Goal: Task Accomplishment & Management: Manage account settings

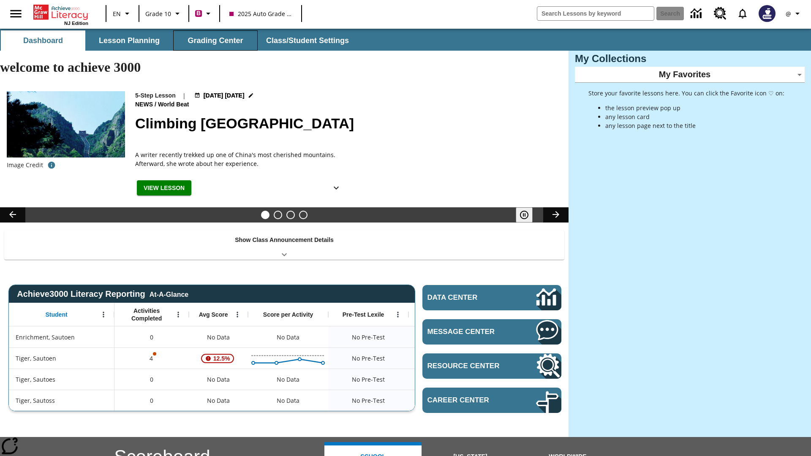
click at [215, 41] on button "Grading Center" at bounding box center [215, 40] width 84 height 20
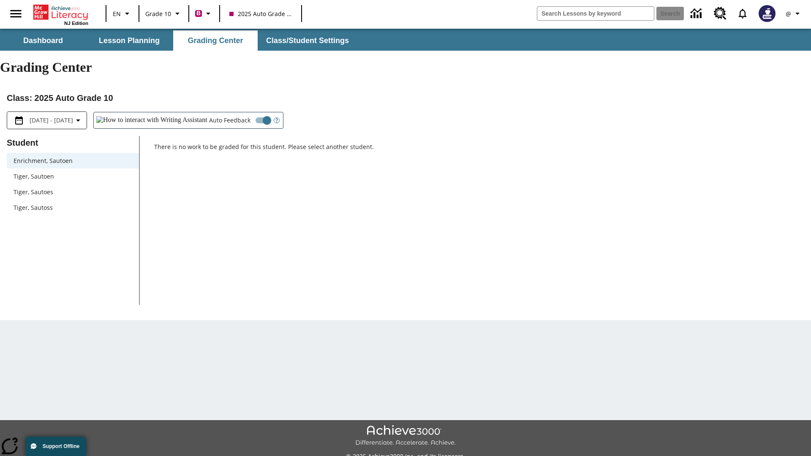
click at [73, 172] on span "Tiger, Sautoen" at bounding box center [73, 176] width 119 height 9
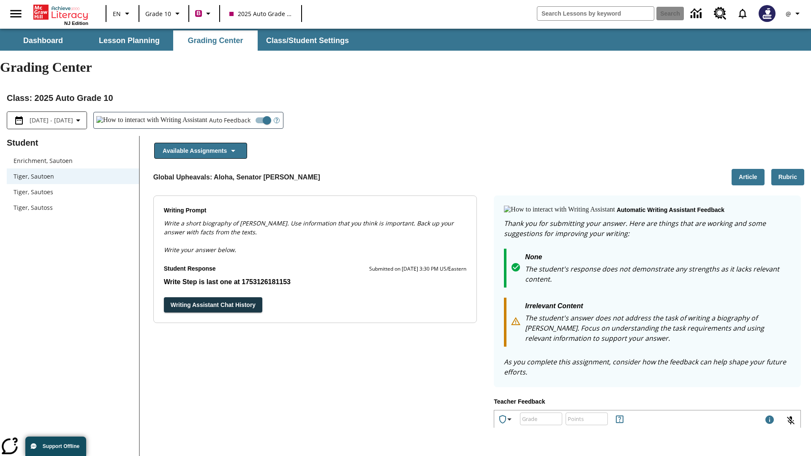
scroll to position [146, 0]
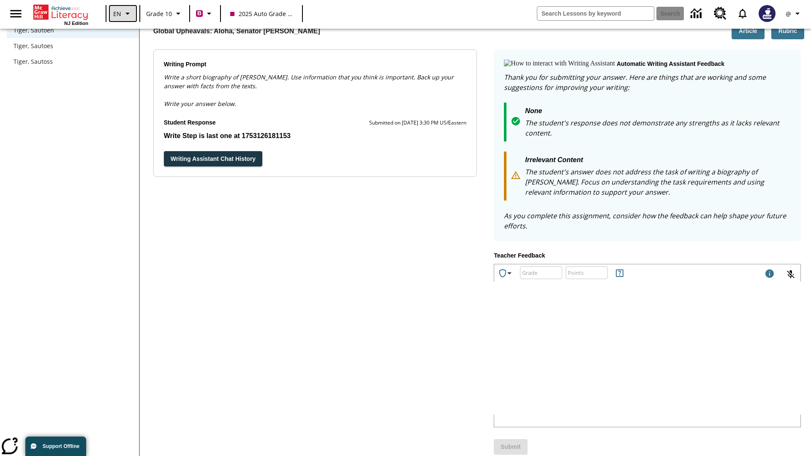
click at [123, 14] on icon "Language: EN, Select a language" at bounding box center [128, 13] width 10 height 10
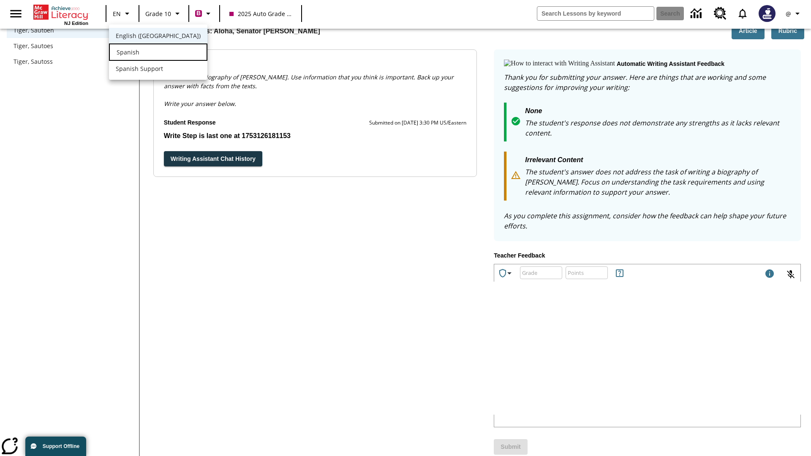
click at [141, 53] on div "Spanish" at bounding box center [158, 52] width 98 height 17
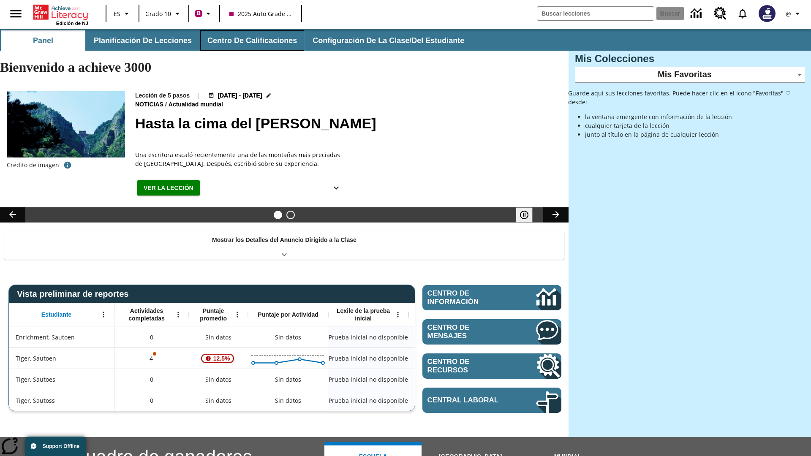
click at [248, 41] on button "Centro de calificaciones" at bounding box center [252, 40] width 104 height 20
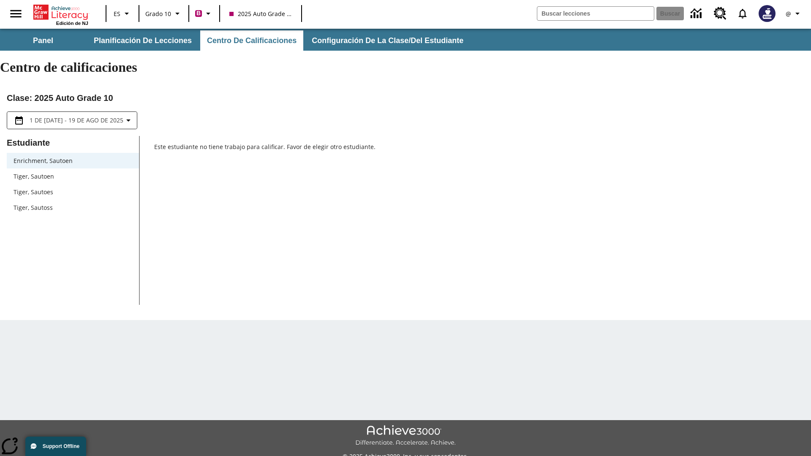
click at [73, 172] on span "Tiger, Sautoen" at bounding box center [73, 176] width 119 height 9
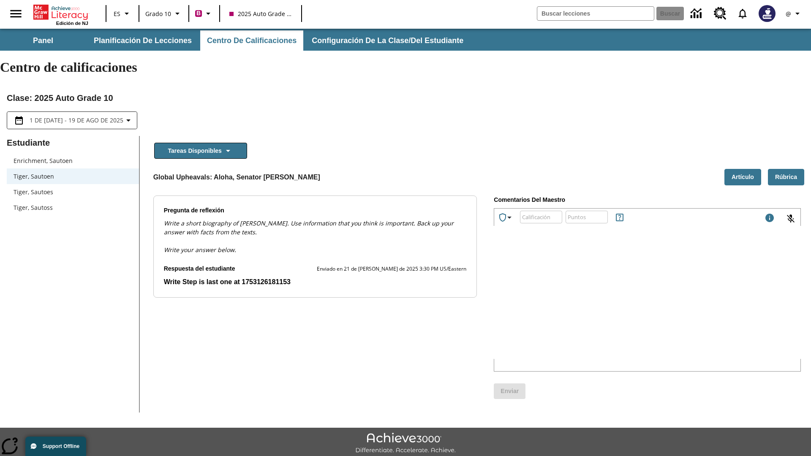
scroll to position [19, 0]
